Goal: Task Accomplishment & Management: Manage account settings

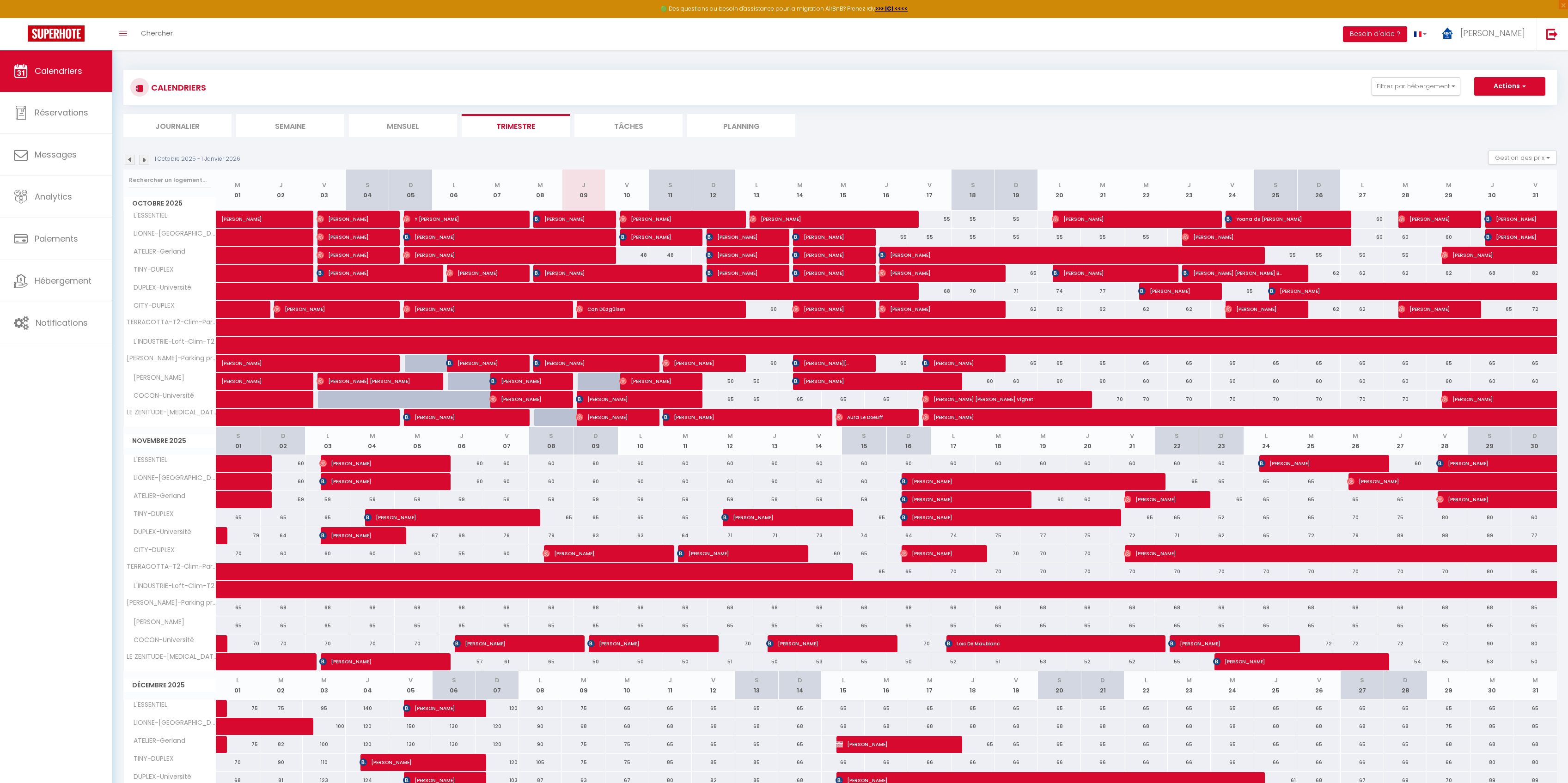
select select
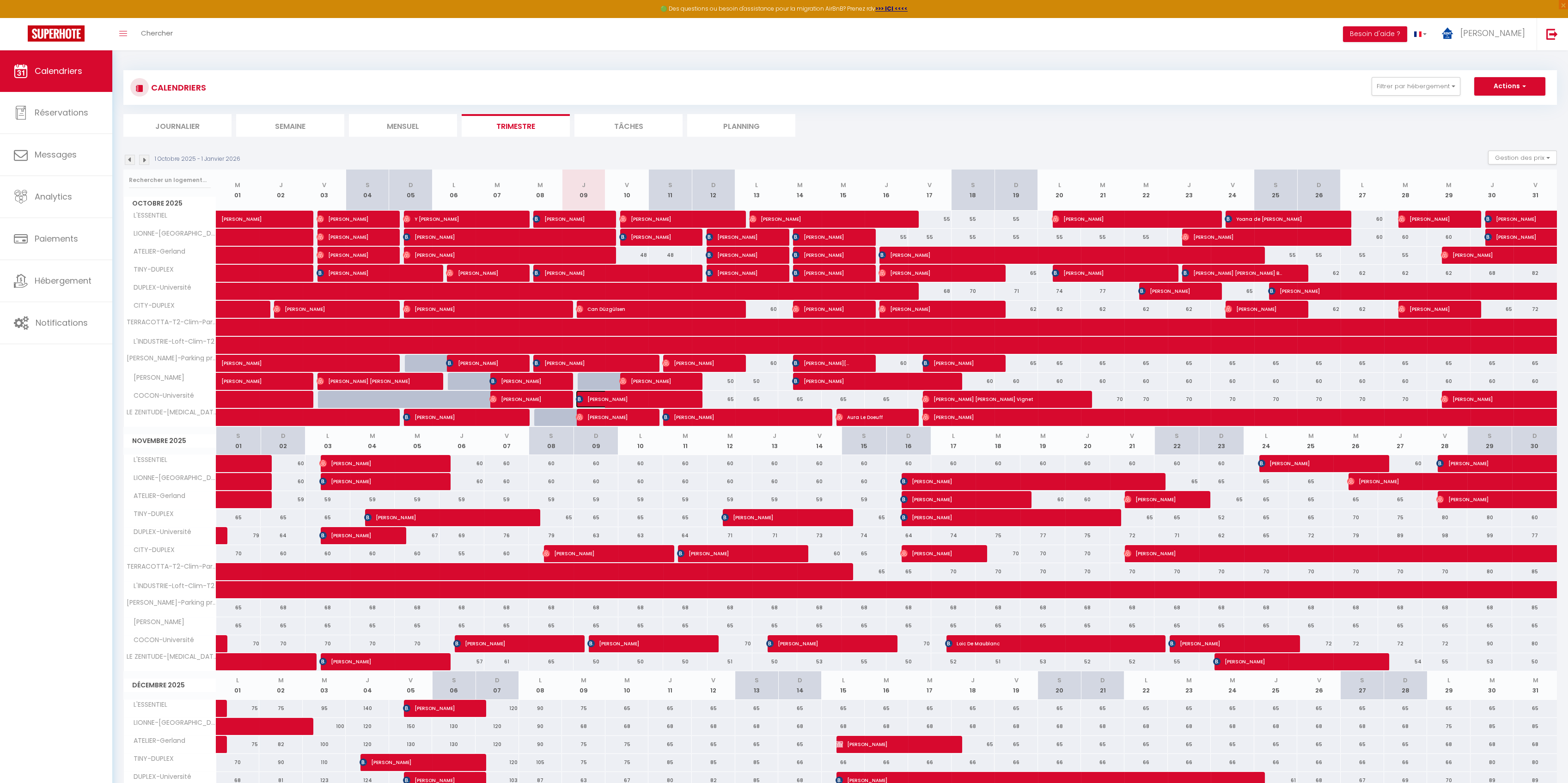
drag, startPoint x: 605, startPoint y: 396, endPoint x: 1122, endPoint y: 266, distance: 533.1
click at [606, 396] on span "[PERSON_NAME]" at bounding box center [626, 399] width 101 height 18
select select "OK"
select select "KO"
select select "1"
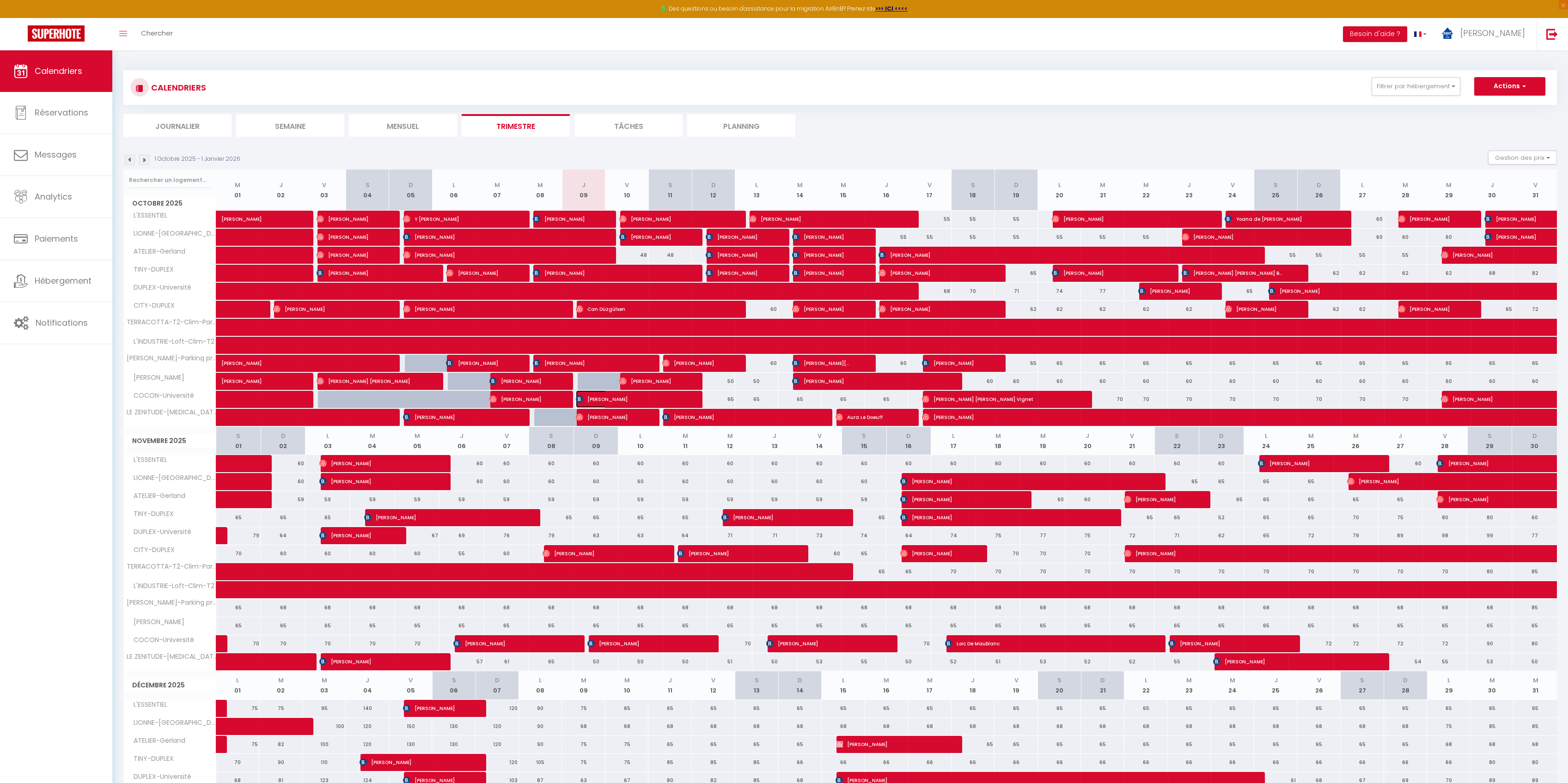
select select "0"
select select "1"
select select
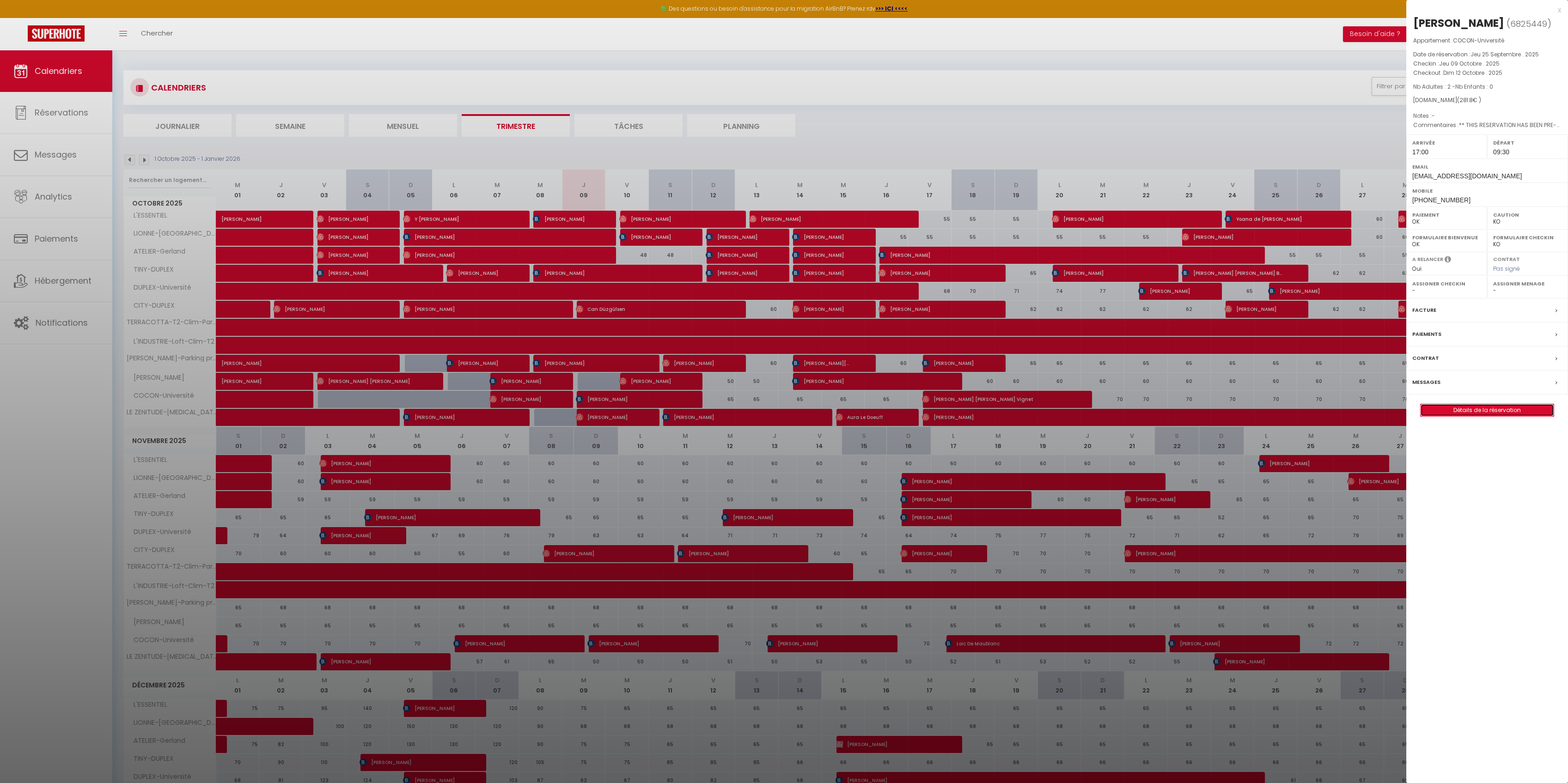
click at [1493, 409] on link "Détails de la réservation" at bounding box center [1487, 410] width 133 height 12
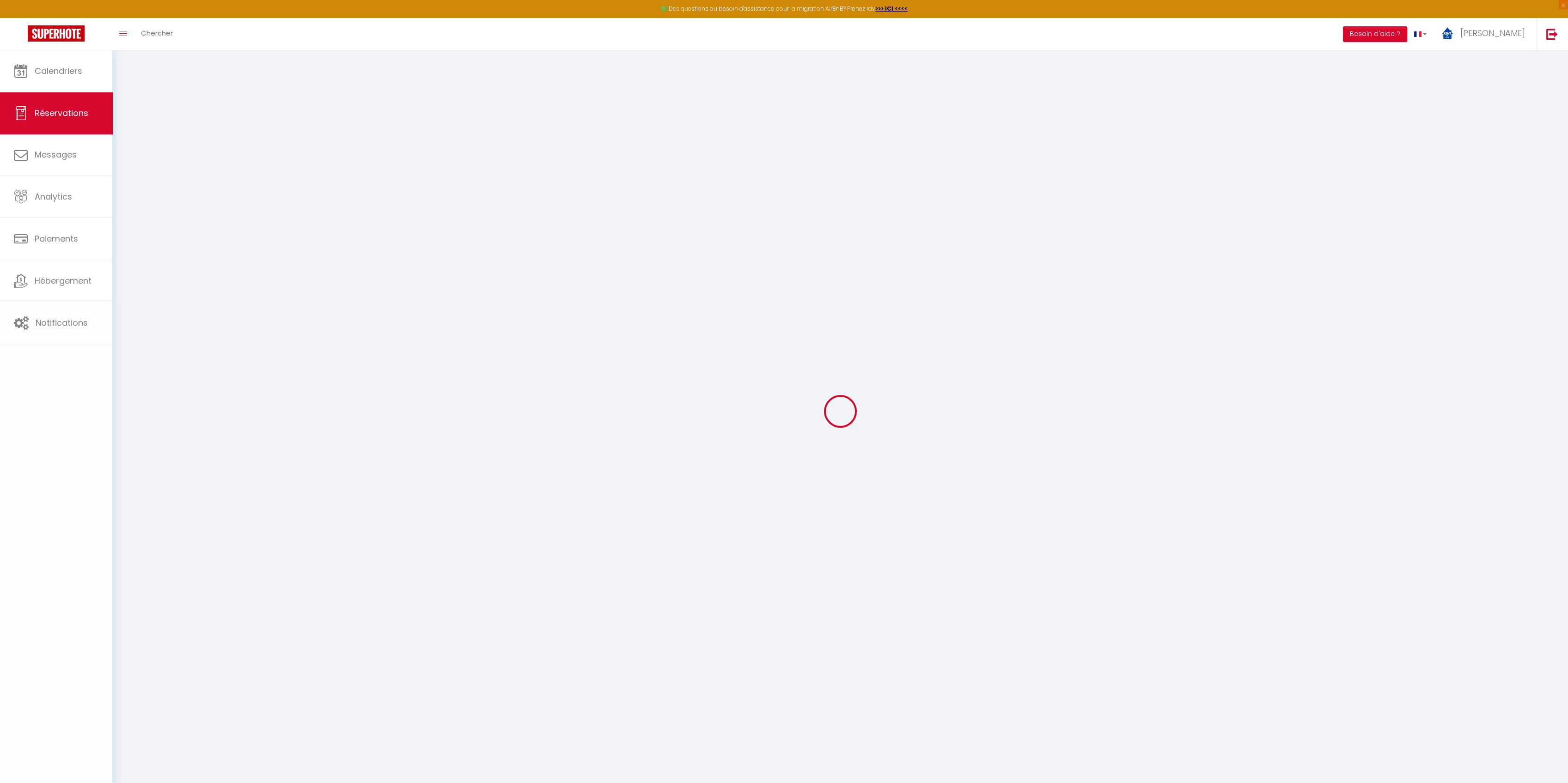
select select
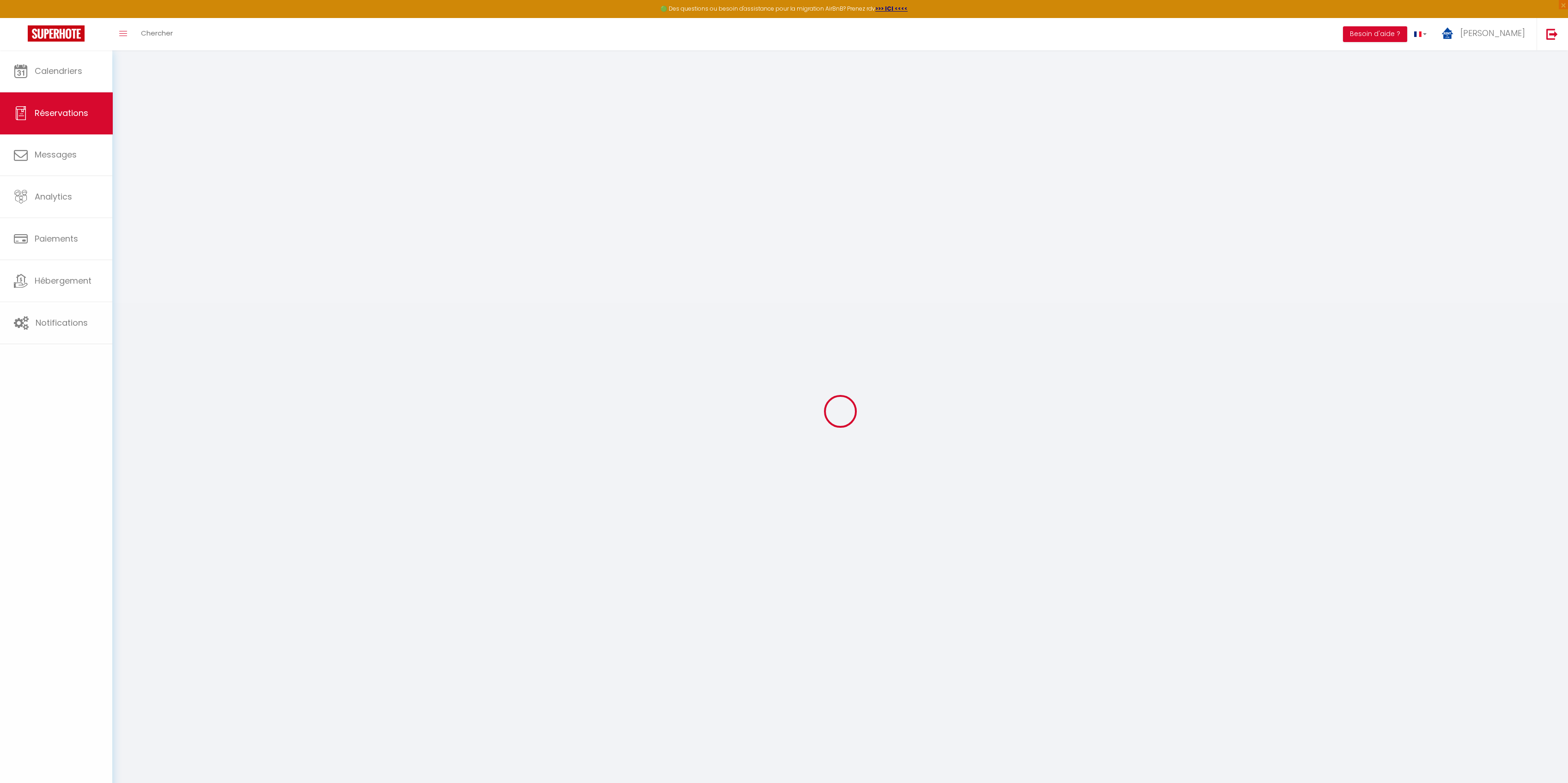
select select
checkbox input "false"
select select
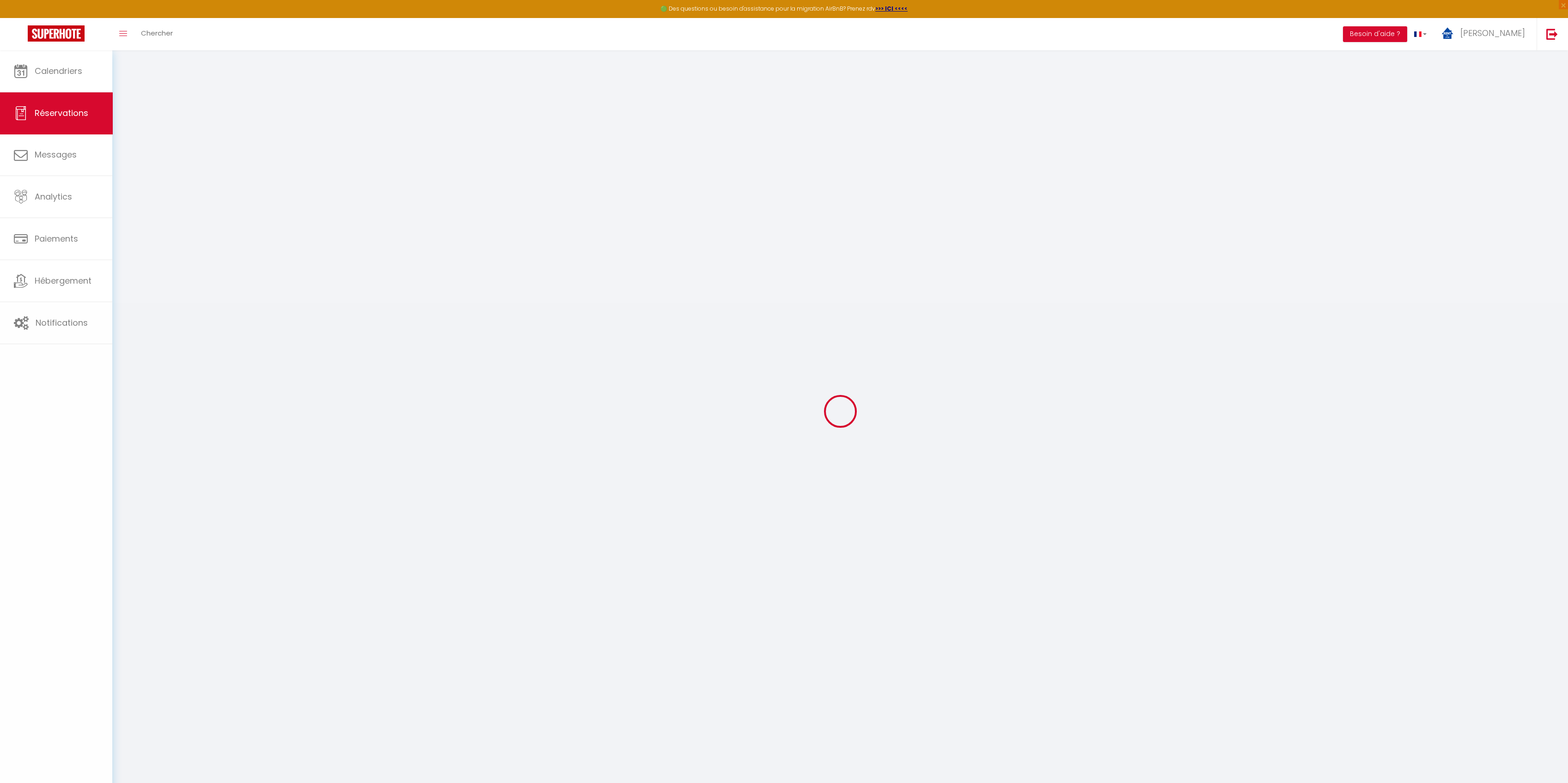
select select
checkbox input "false"
select select
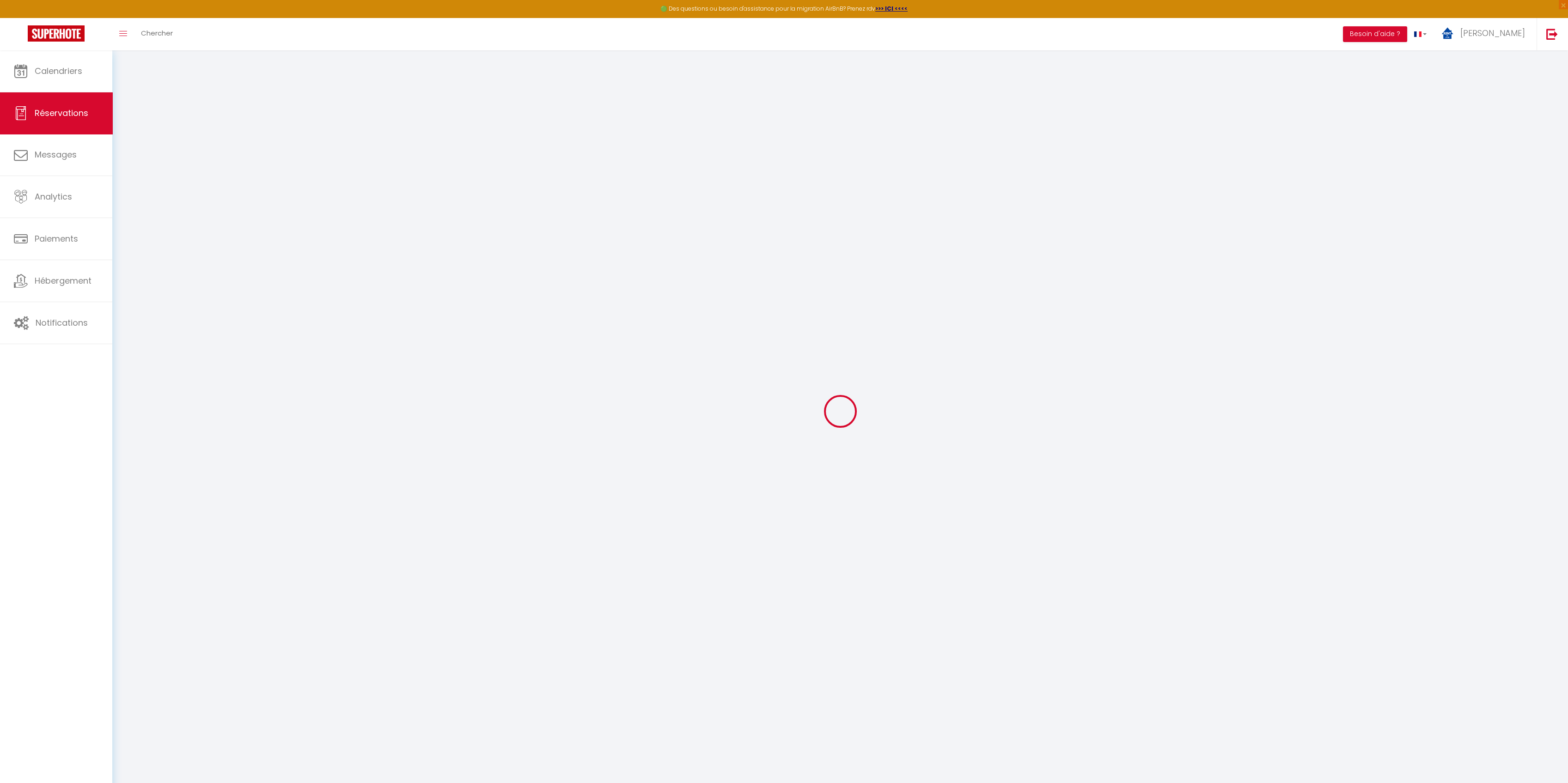
type input "[PERSON_NAME]"
type input "Piton"
type input "[EMAIL_ADDRESS][DOMAIN_NAME]"
type input "[EMAIL_ADDRESS]"
type input "[PHONE_NUMBER]"
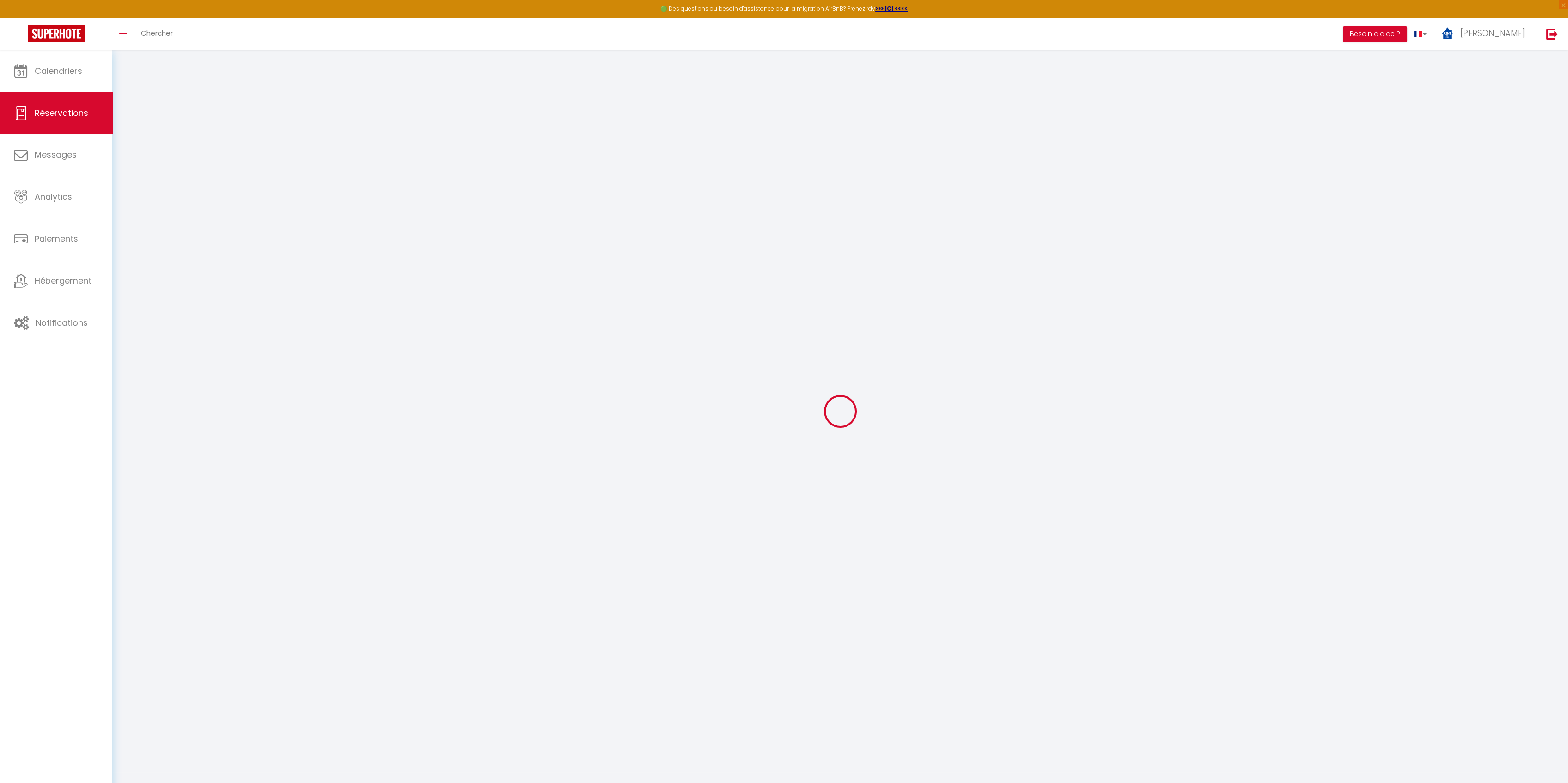
type input "[PHONE_NUMBER]"
type input "."
select select "FR"
type input "41.38"
type input "3.86"
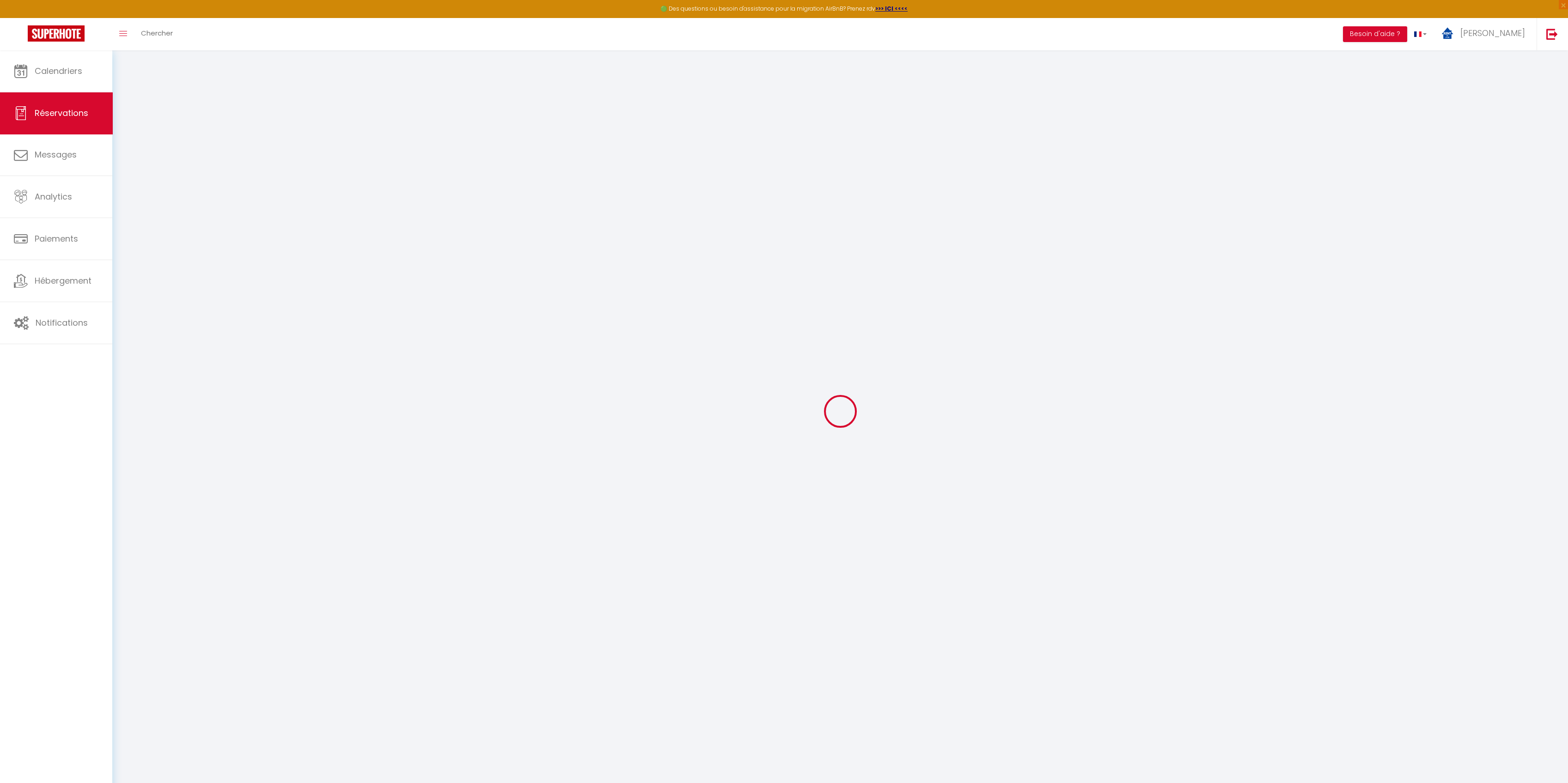
select select "55468"
select select "1"
select select
type input "2"
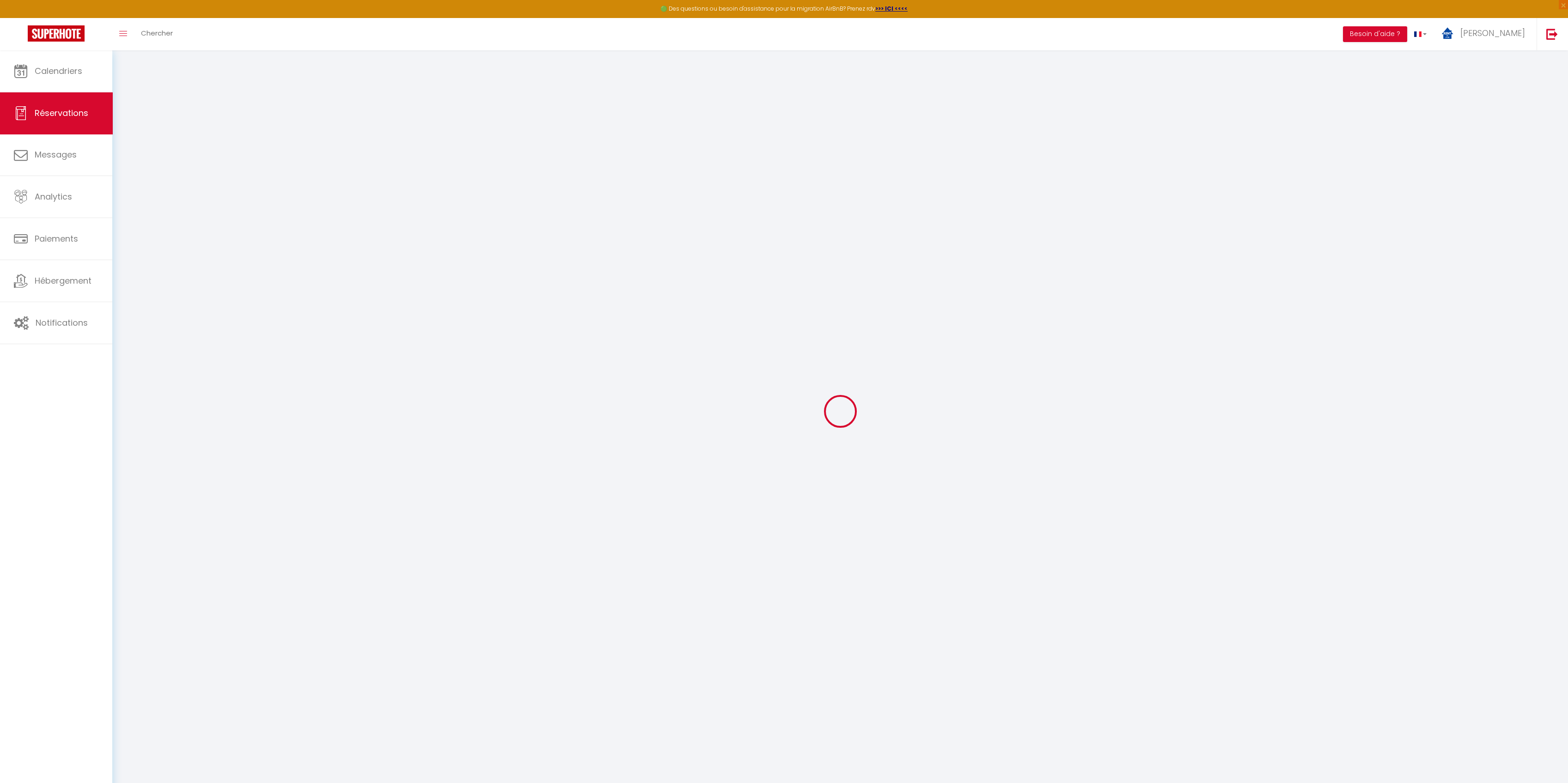
select select "12"
select select
type input "235.86"
checkbox input "false"
type input "0"
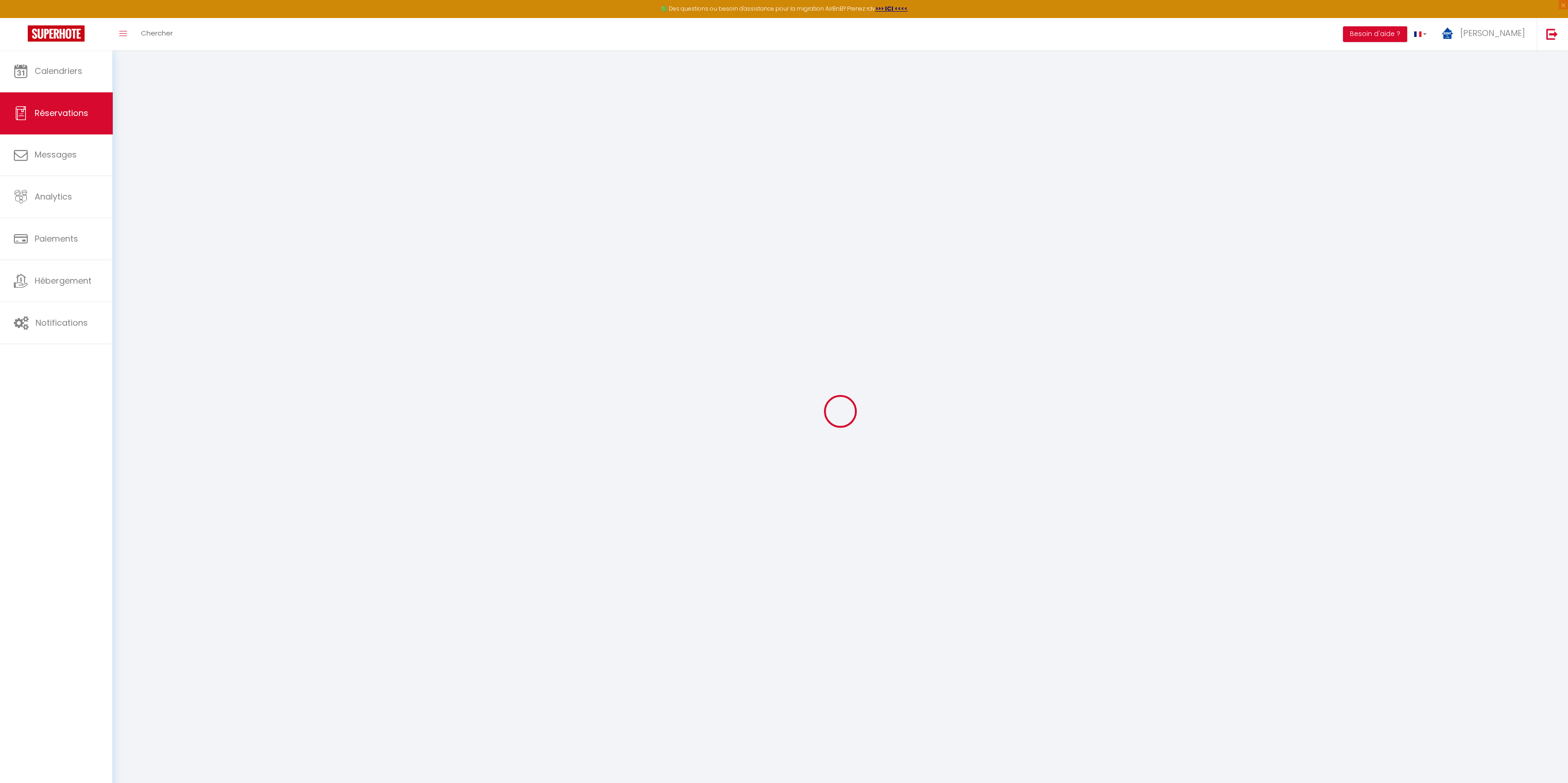
select select "2"
type input "0"
select select
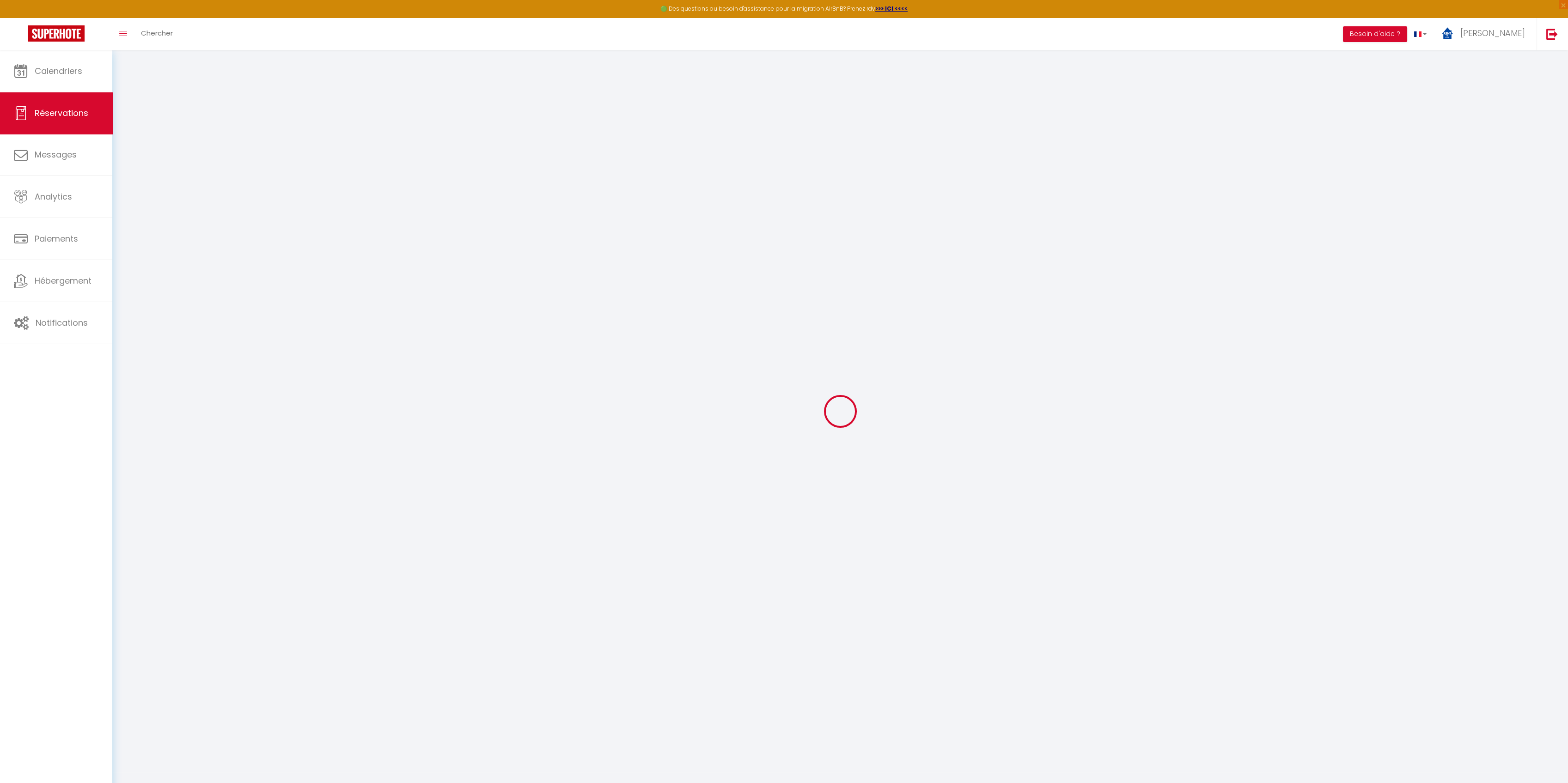
select select
select select "14"
checkbox input "false"
select select
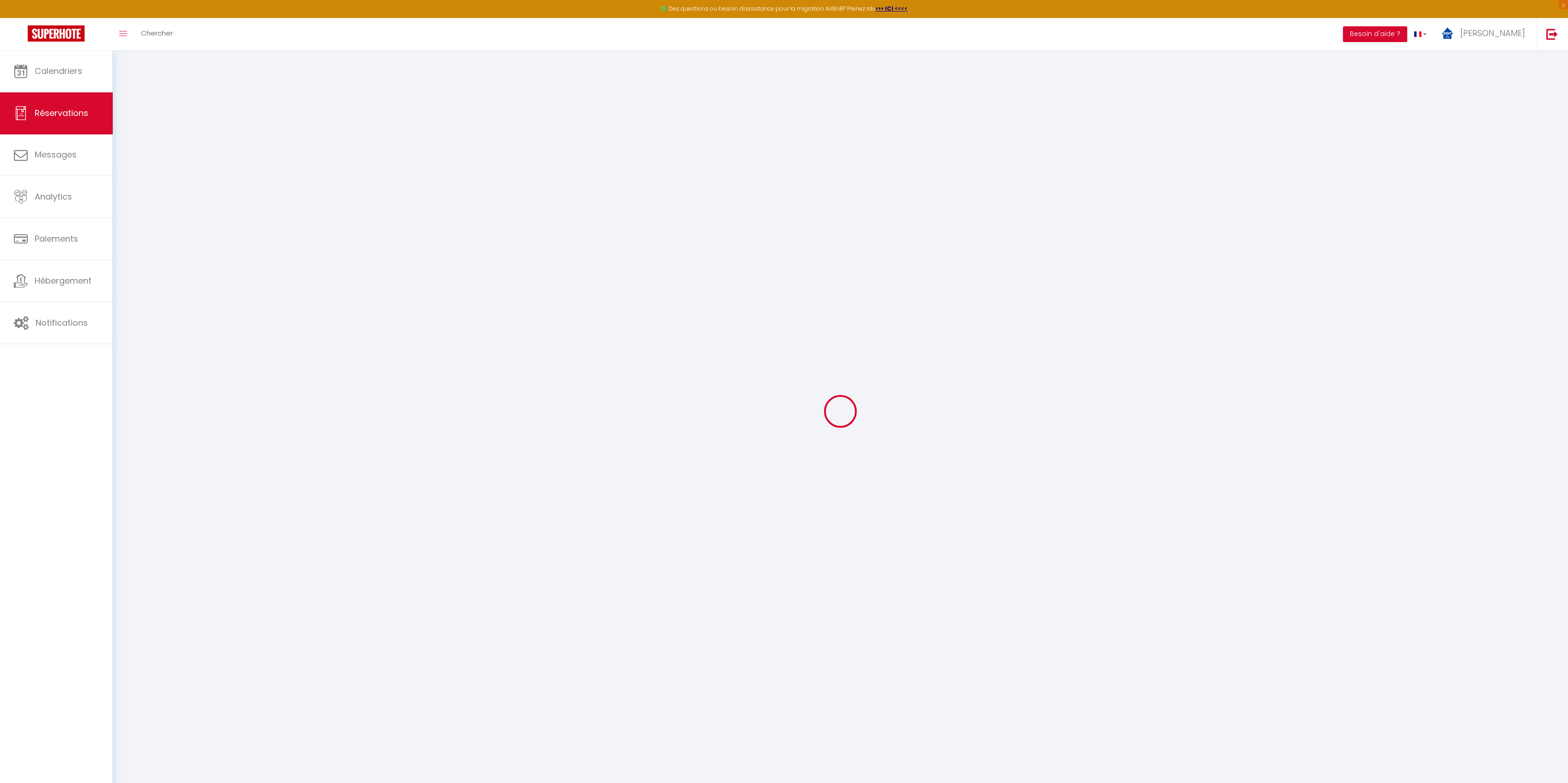
checkbox input "false"
select select
checkbox input "false"
select select
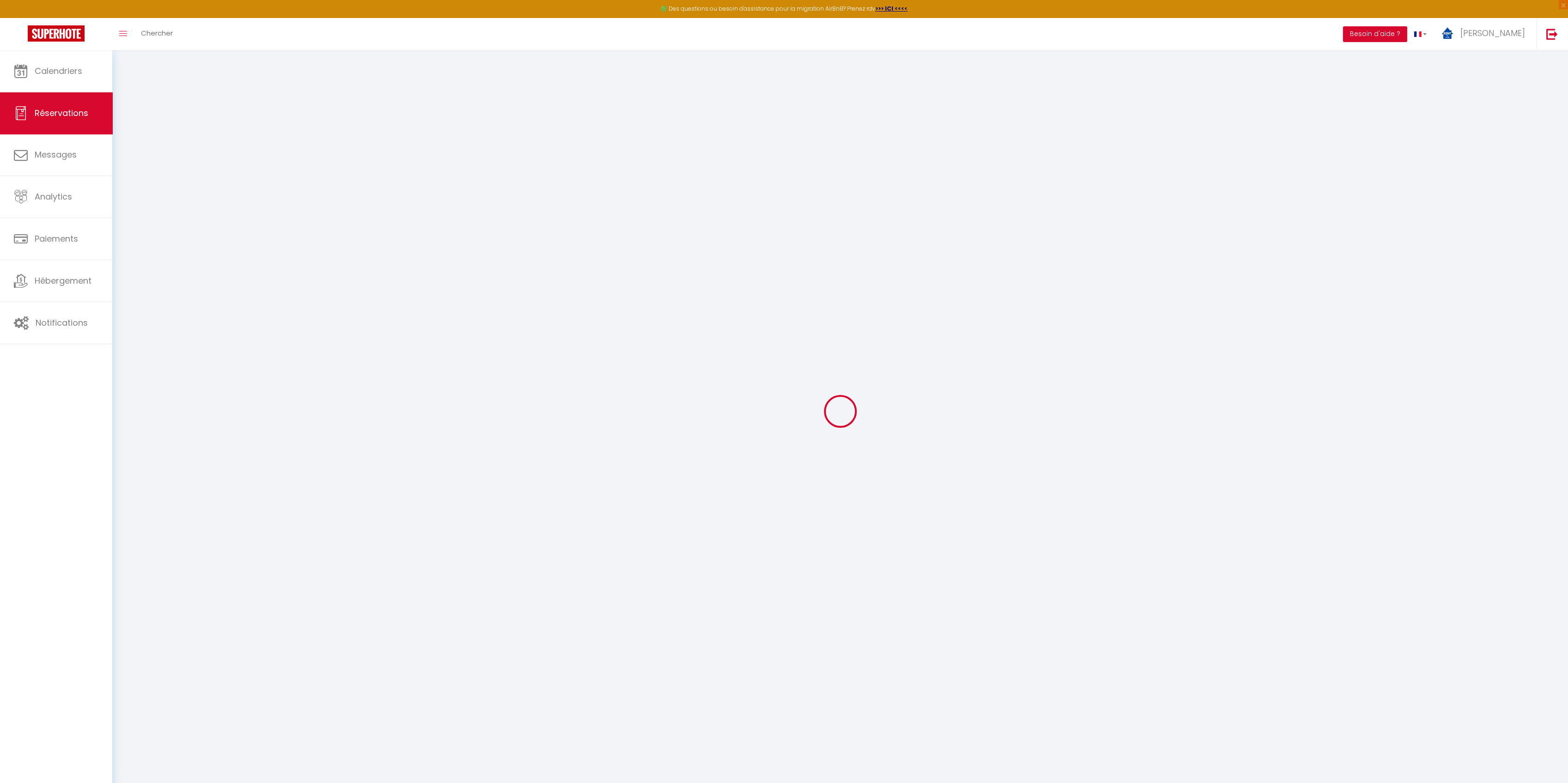
select select
checkbox input "false"
type textarea "** THIS RESERVATION HAS BEEN PRE-PAID ** BOOKING NOTE : Payment charge is EUR 3…"
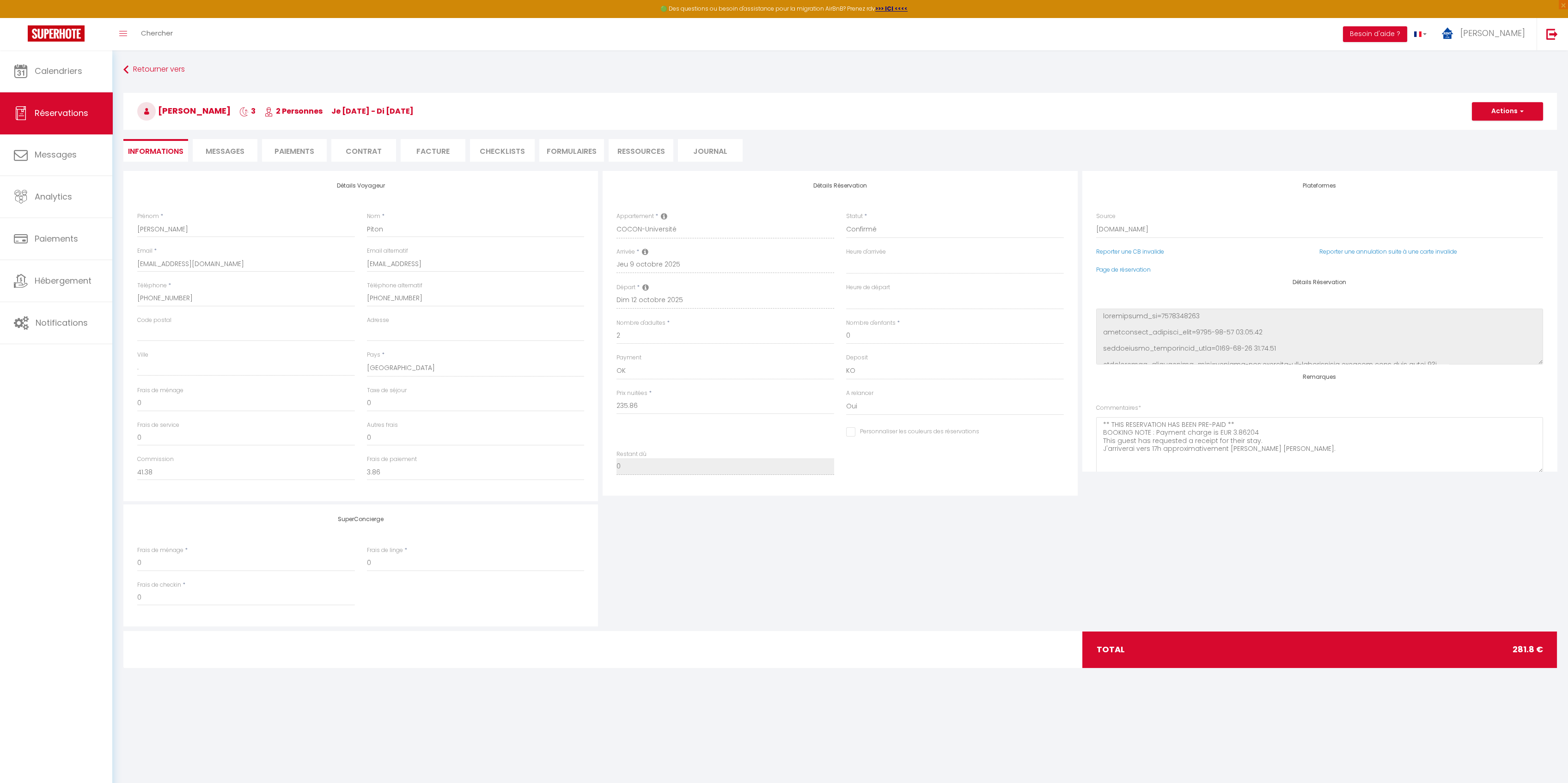
type input "40"
type input "5.94"
select select
checkbox input "false"
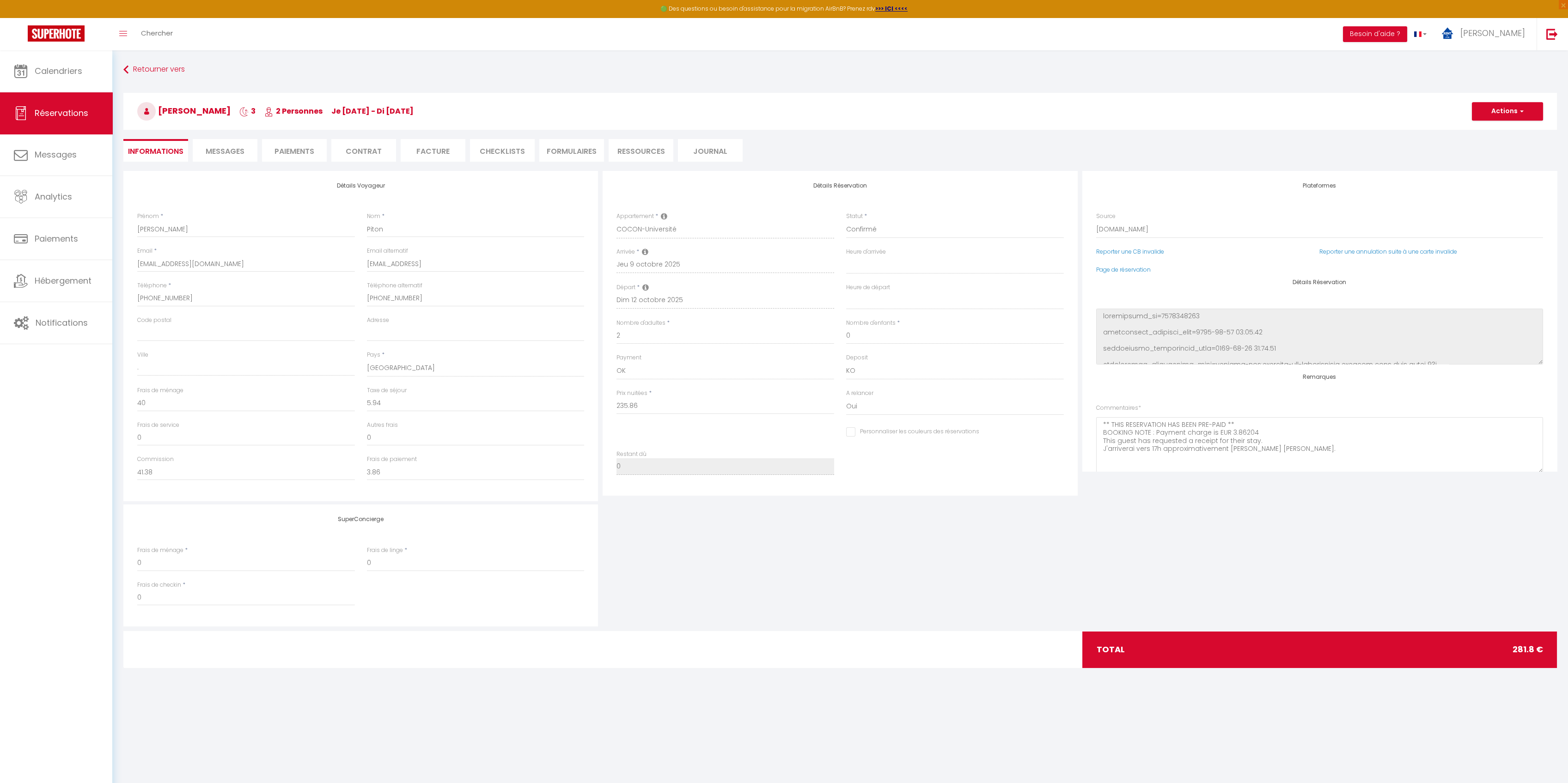
select select "17:00"
select select "09:30"
click at [225, 155] on span "Messages" at bounding box center [225, 151] width 39 height 10
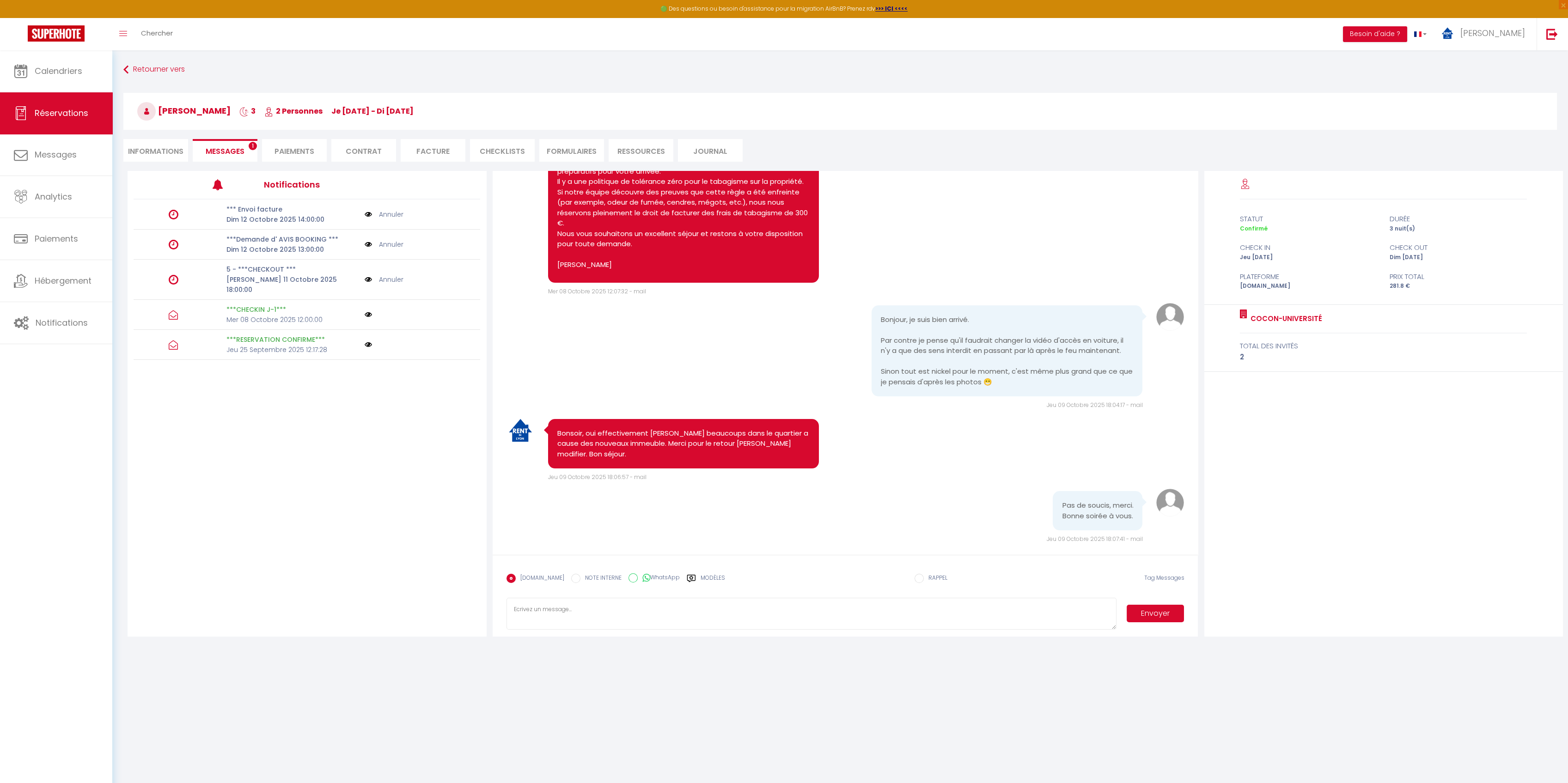
scroll to position [968, 0]
click at [66, 75] on span "Calendriers" at bounding box center [58, 71] width 47 height 12
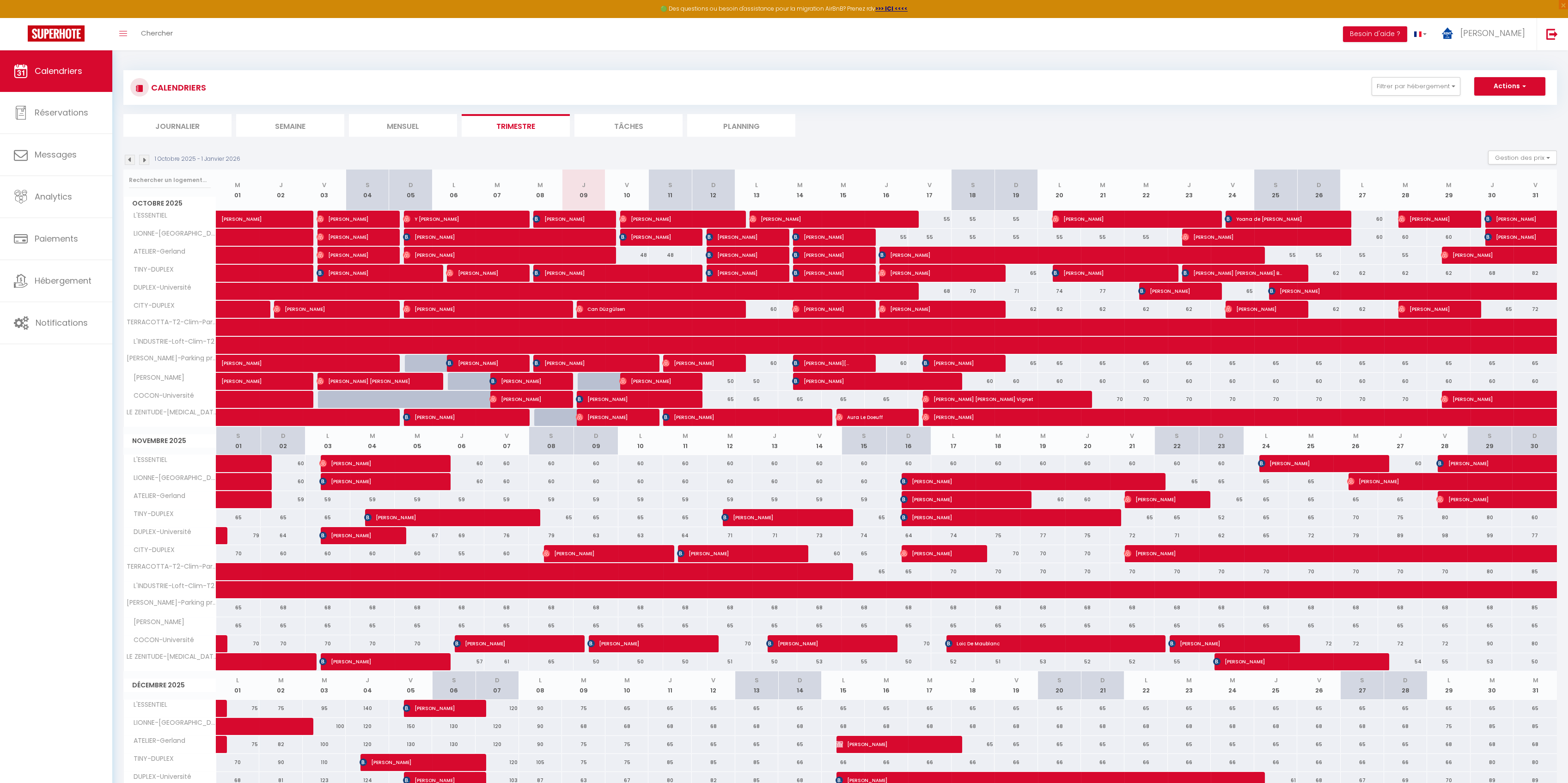
click at [724, 378] on div "50" at bounding box center [713, 381] width 43 height 17
type input "50"
type input "Dim 12 Octobre 2025"
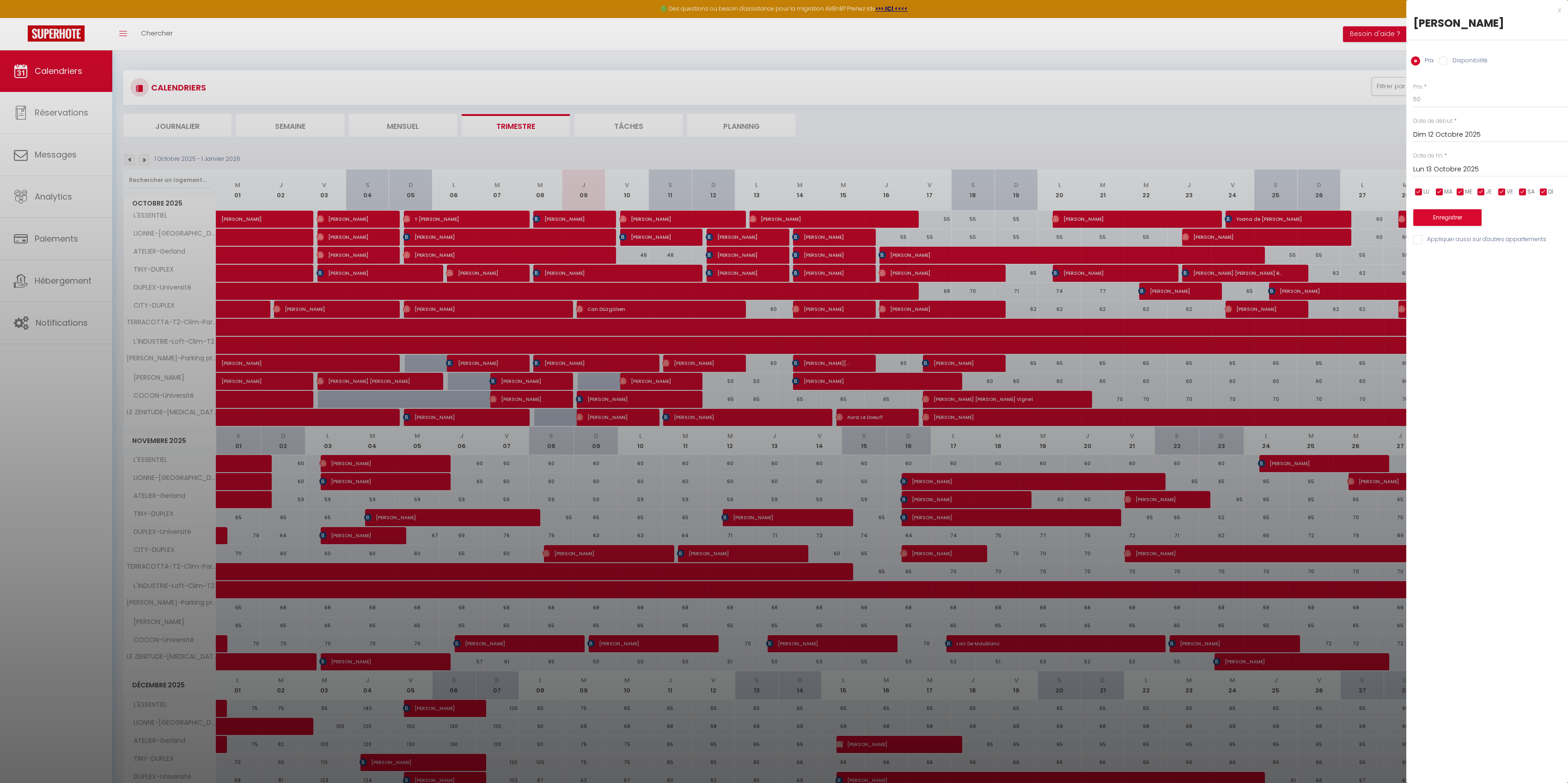
click at [1469, 164] on input "Lun 13 Octobre 2025" at bounding box center [1491, 170] width 155 height 12
drag, startPoint x: 1483, startPoint y: 255, endPoint x: 1456, endPoint y: 122, distance: 135.7
click at [1483, 256] on span "15" at bounding box center [1483, 259] width 20 height 18
type input "Mer 15 Octobre 2025"
click at [1398, 97] on body "🟢 Des questions ou besoin d'assistance pour la migration AirBnB? Prenez rdv >>>…" at bounding box center [784, 503] width 1568 height 904
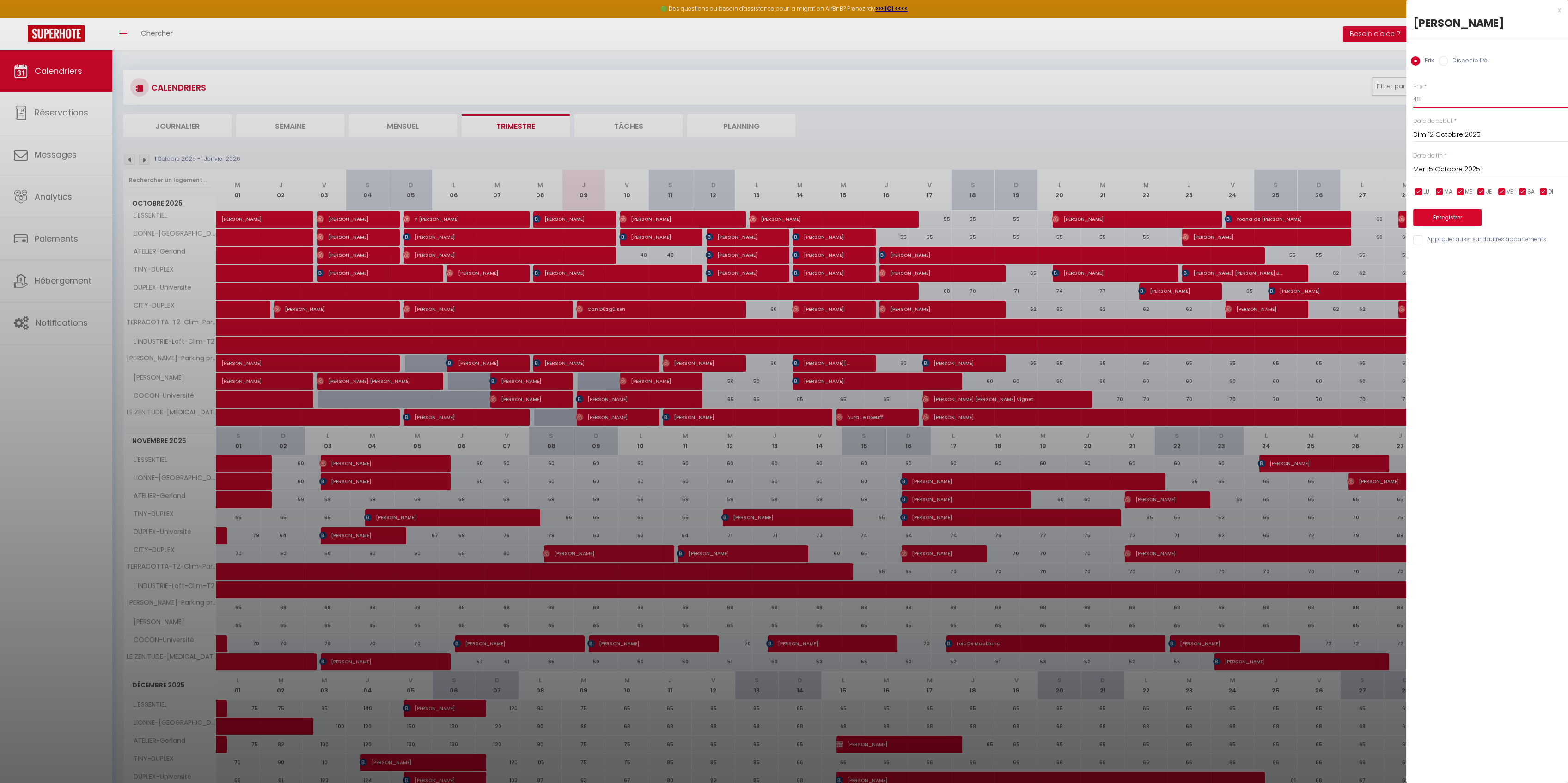
type input "48"
click at [1444, 217] on button "Enregistrer" at bounding box center [1447, 217] width 68 height 16
